Goal: Check status: Check status

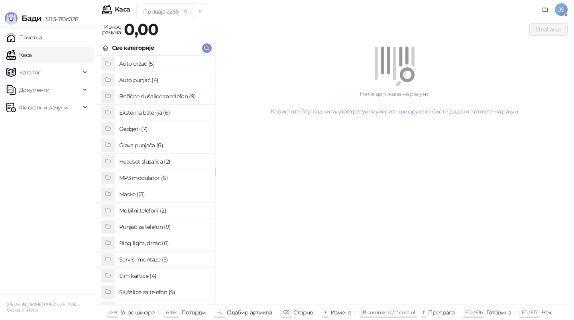
click at [67, 117] on ul "Почетна [PERSON_NAME] Документи Фискални рачуни" at bounding box center [48, 161] width 96 height 267
click at [67, 114] on span "Фискални рачуни" at bounding box center [43, 108] width 49 height 16
click at [52, 139] on link "По данима" at bounding box center [31, 143] width 42 height 16
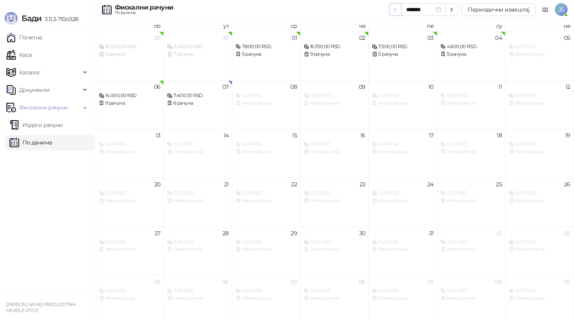
click at [395, 10] on icon "button" at bounding box center [395, 9] width 6 height 6
type input "*******"
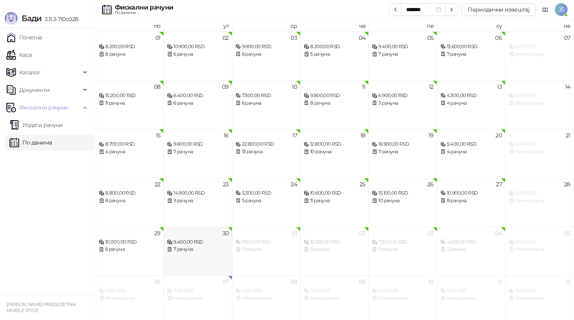
click at [186, 263] on div "30 9.400,00 RSD 7 рачуна" at bounding box center [198, 251] width 68 height 49
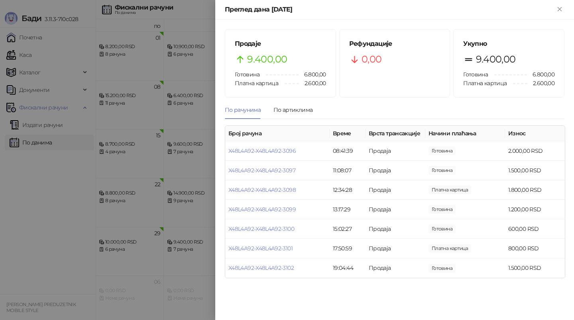
click at [102, 204] on div at bounding box center [287, 160] width 574 height 320
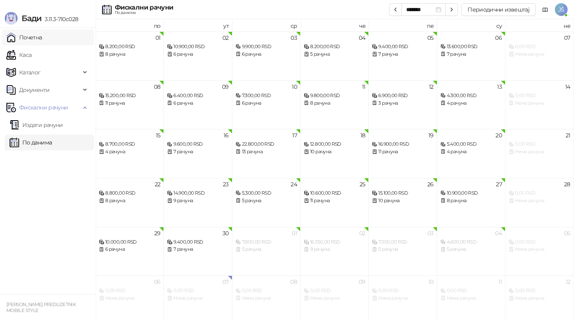
click at [31, 35] on link "Почетна" at bounding box center [24, 37] width 36 height 16
